Goal: Transaction & Acquisition: Book appointment/travel/reservation

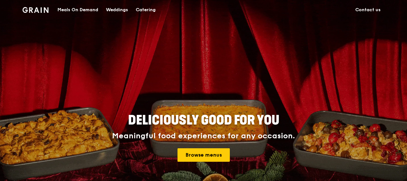
click at [370, 12] on link "Contact us" at bounding box center [368, 9] width 33 height 19
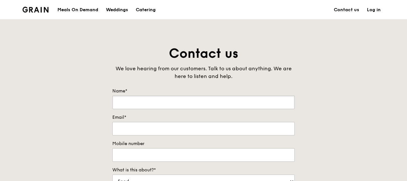
click at [188, 103] on input "Name*" at bounding box center [203, 102] width 183 height 13
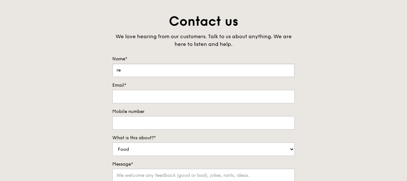
type input "Renkai Wei"
type input "renkai.wei@ncs.com.sg"
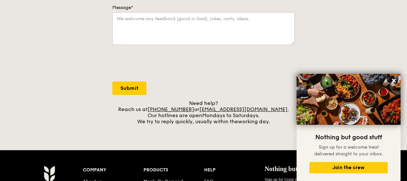
scroll to position [193, 0]
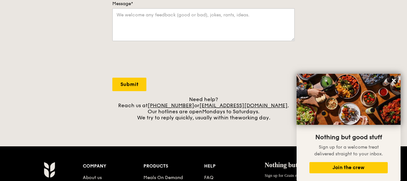
click at [196, 119] on div "Need help? Reach us at +65 3163 5335 or concierge@grain.com.sg . Our hotlines a…" at bounding box center [203, 108] width 183 height 24
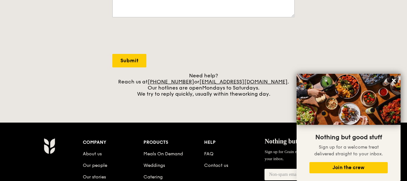
scroll to position [225, 0]
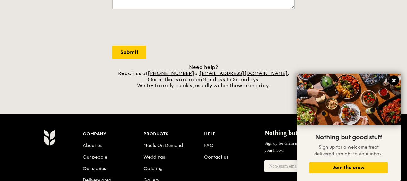
click at [397, 81] on button at bounding box center [394, 81] width 10 height 10
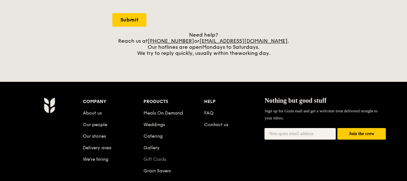
scroll to position [289, 0]
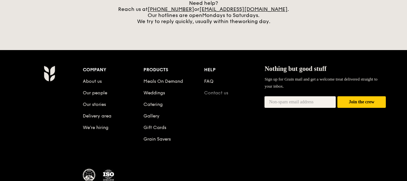
click at [224, 93] on link "Contact us" at bounding box center [216, 92] width 24 height 5
click at [221, 92] on link "Contact us" at bounding box center [216, 92] width 24 height 5
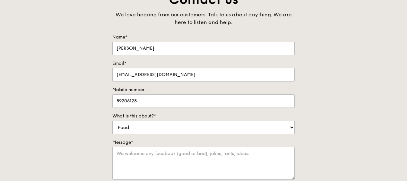
scroll to position [32, 0]
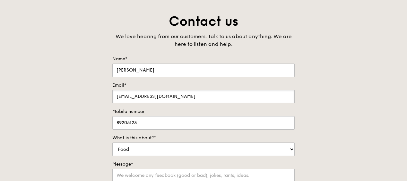
click at [179, 96] on input "renkai.wei@ncs.com.sg" at bounding box center [203, 96] width 183 height 13
drag, startPoint x: 179, startPoint y: 95, endPoint x: 131, endPoint y: 96, distance: 47.6
click at [131, 96] on input "renkai.wei@ncs.com.sg" at bounding box center [203, 96] width 183 height 13
click at [188, 95] on input "renkai.wei@ncs.com.sg" at bounding box center [203, 96] width 183 height 13
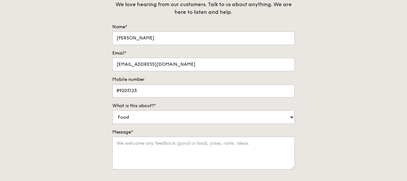
click at [148, 93] on input "89205123" at bounding box center [203, 90] width 183 height 13
drag, startPoint x: 148, startPoint y: 92, endPoint x: 104, endPoint y: 92, distance: 44.7
click at [104, 92] on div "Contact us We love hearing from our customers. Talk to us about anything. We ar…" at bounding box center [203, 115] width 407 height 269
type input "8"
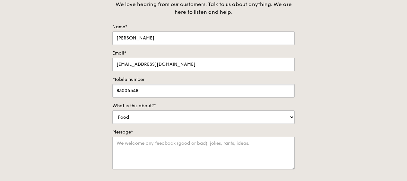
type input "83006548"
click at [341, 88] on div "Contact us We love hearing from our customers. Talk to us about anything. We ar…" at bounding box center [203, 115] width 407 height 269
click at [284, 118] on select "Food Service Billing/Payment Catering Others" at bounding box center [203, 117] width 183 height 13
click at [112, 111] on select "Food Service Billing/Payment Catering Others" at bounding box center [203, 117] width 183 height 13
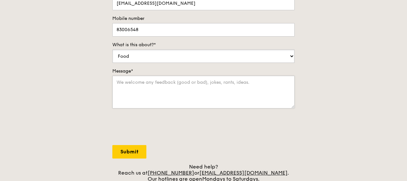
scroll to position [129, 0]
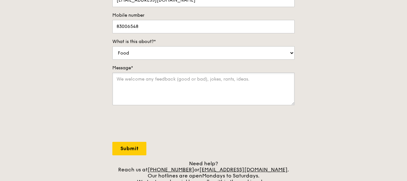
click at [198, 86] on textarea "Message*" at bounding box center [203, 89] width 183 height 33
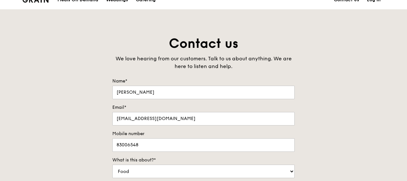
scroll to position [0, 0]
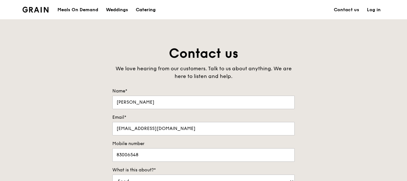
click at [154, 9] on div "Catering" at bounding box center [146, 9] width 20 height 19
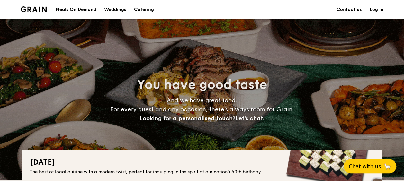
click at [145, 9] on h1 "Catering" at bounding box center [144, 9] width 20 height 19
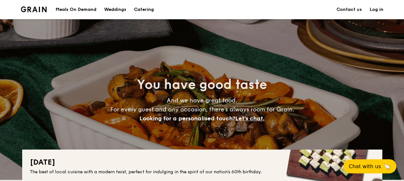
click at [82, 8] on div "Meals On Demand" at bounding box center [76, 9] width 41 height 19
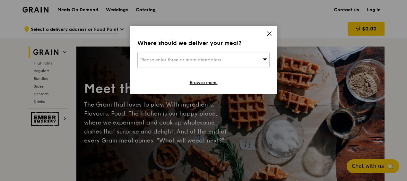
click at [268, 32] on icon at bounding box center [270, 34] width 6 height 6
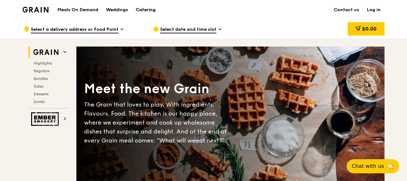
click at [150, 8] on div "Catering" at bounding box center [146, 9] width 20 height 19
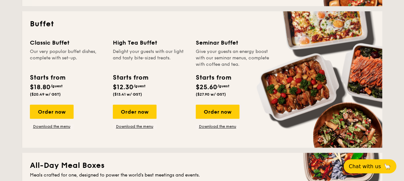
scroll to position [289, 0]
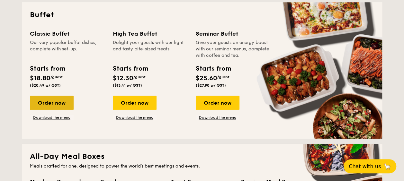
click at [63, 107] on div "Order now" at bounding box center [52, 103] width 44 height 14
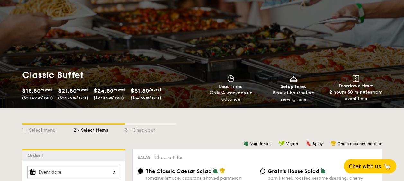
scroll to position [64, 0]
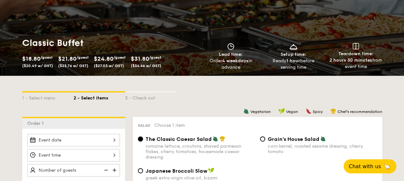
click at [256, 88] on div "1 - Select menu 2 - Select items 3 - Check out" at bounding box center [202, 96] width 360 height 41
click at [373, 168] on span "Chat with us" at bounding box center [365, 166] width 34 height 6
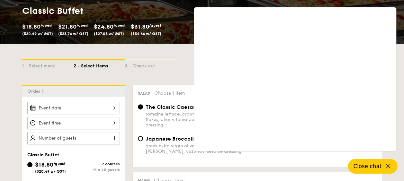
scroll to position [161, 0]
